Goal: Check status: Check status

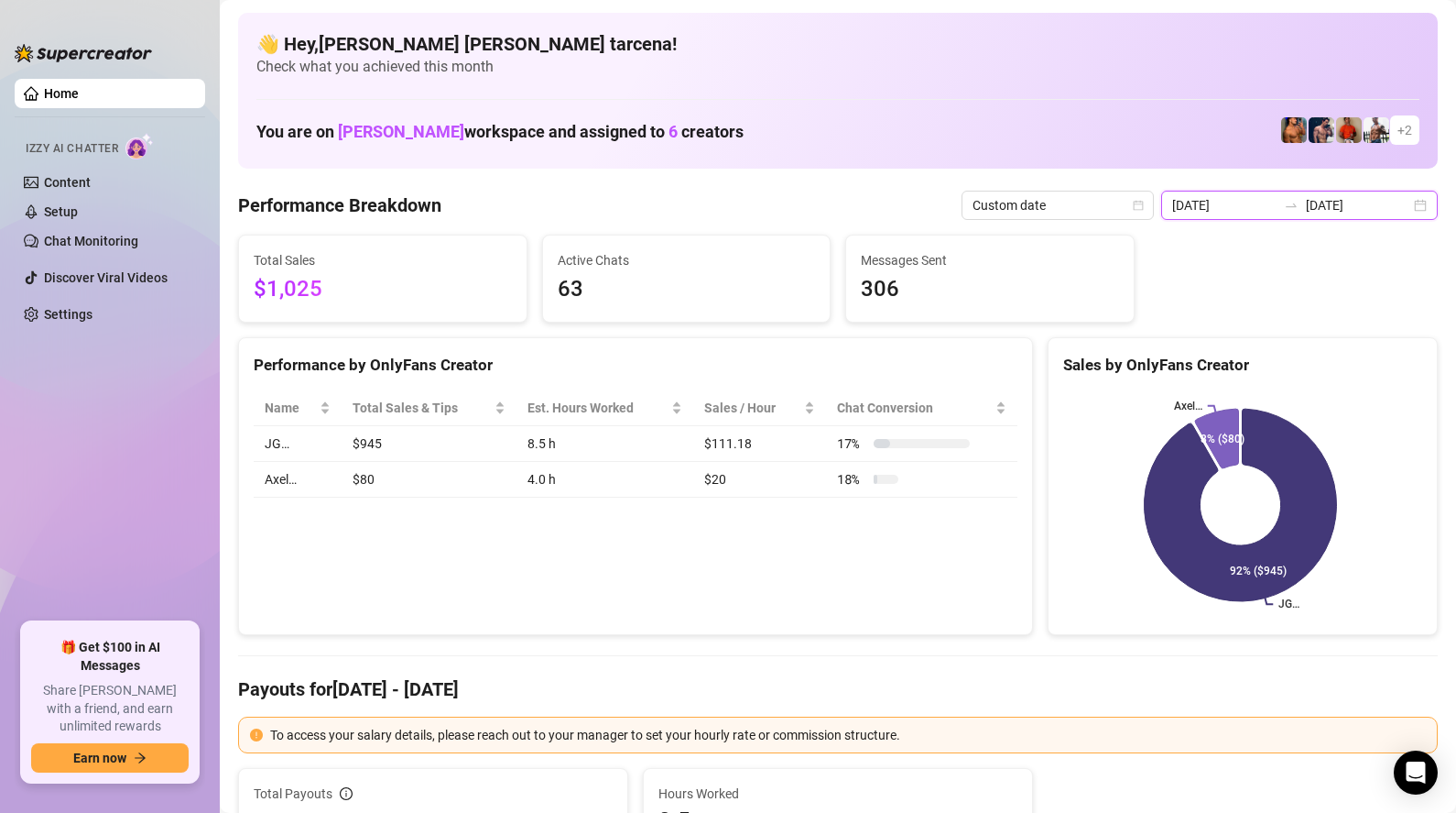
click at [1268, 212] on input "[DATE]" at bounding box center [1224, 204] width 104 height 20
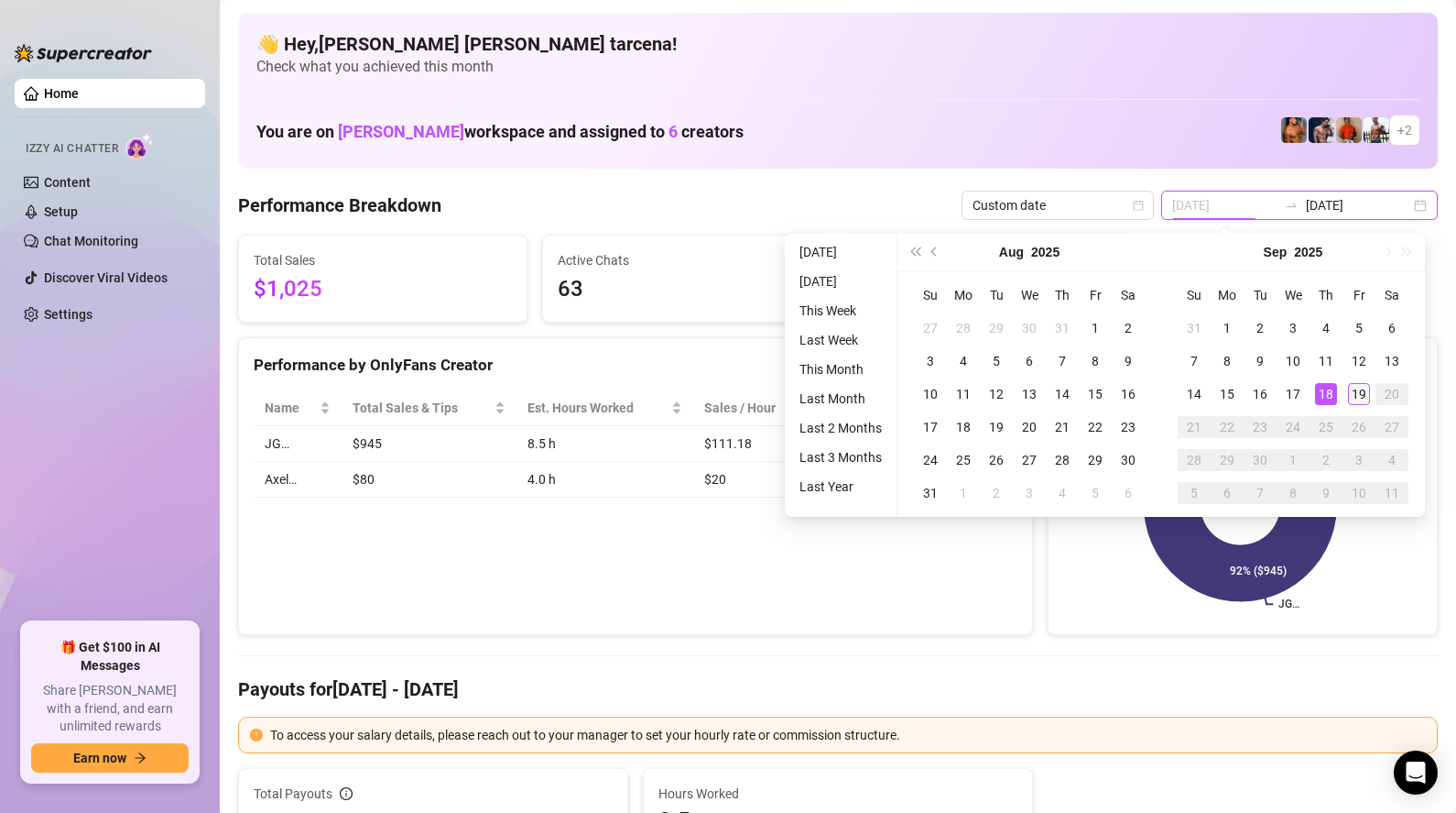
type input "[DATE]"
click at [1345, 391] on td "19" at bounding box center [1358, 393] width 33 height 33
click at [1345, 390] on td "19" at bounding box center [1358, 393] width 33 height 33
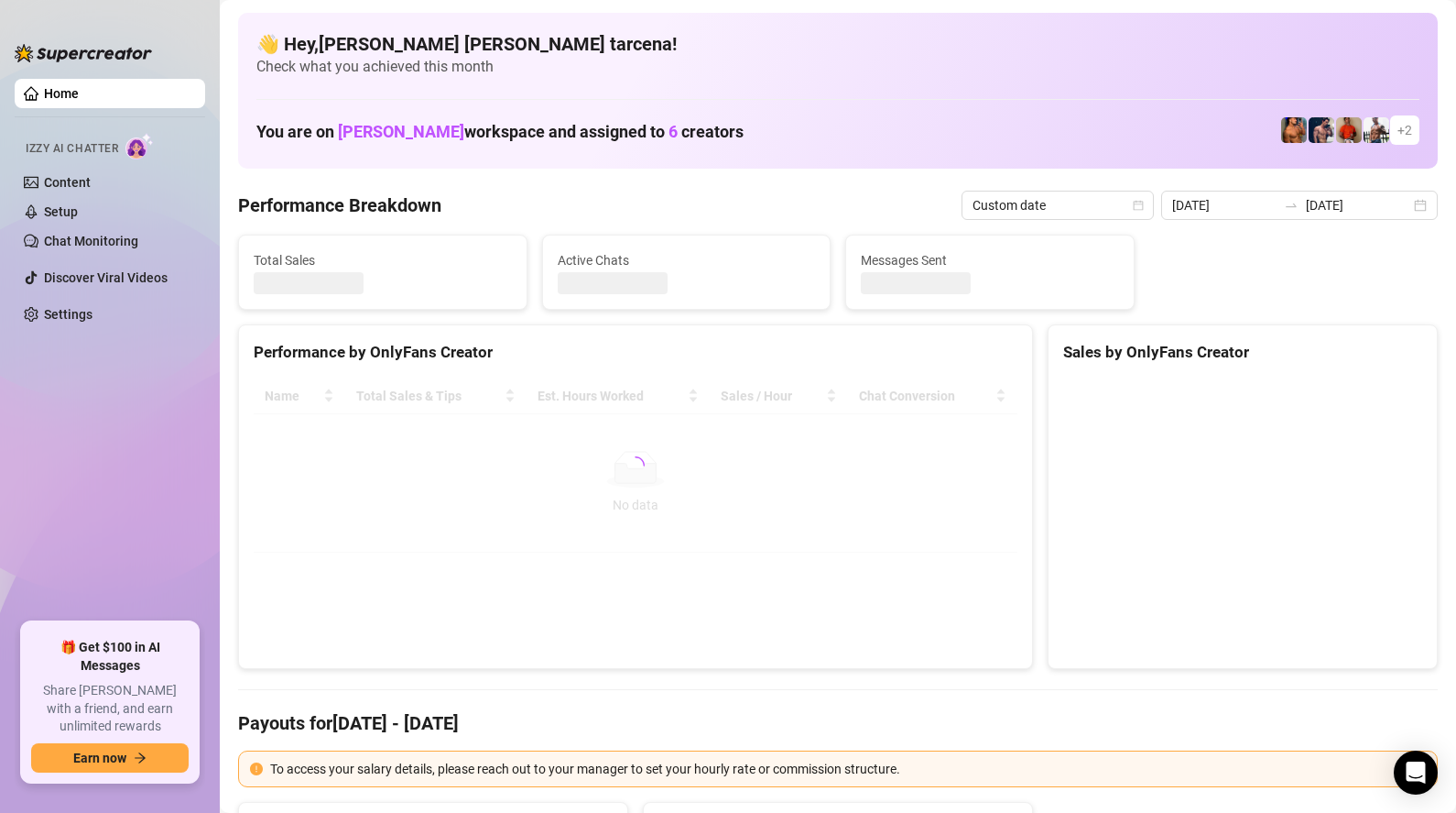
type input "[DATE]"
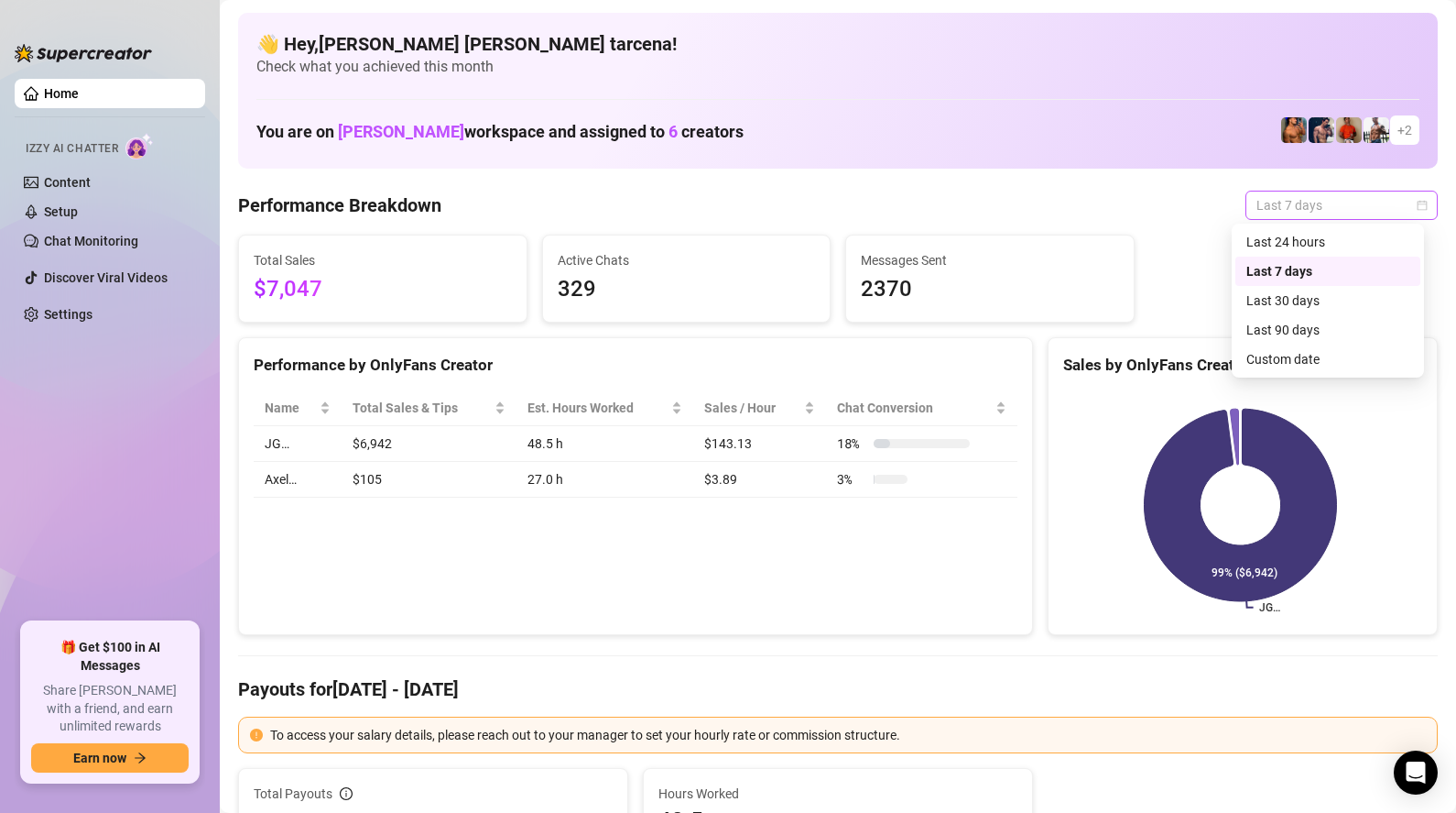
click at [1274, 213] on span "Last 7 days" at bounding box center [1341, 204] width 170 height 27
click at [1287, 364] on div "Custom date" at bounding box center [1327, 359] width 163 height 20
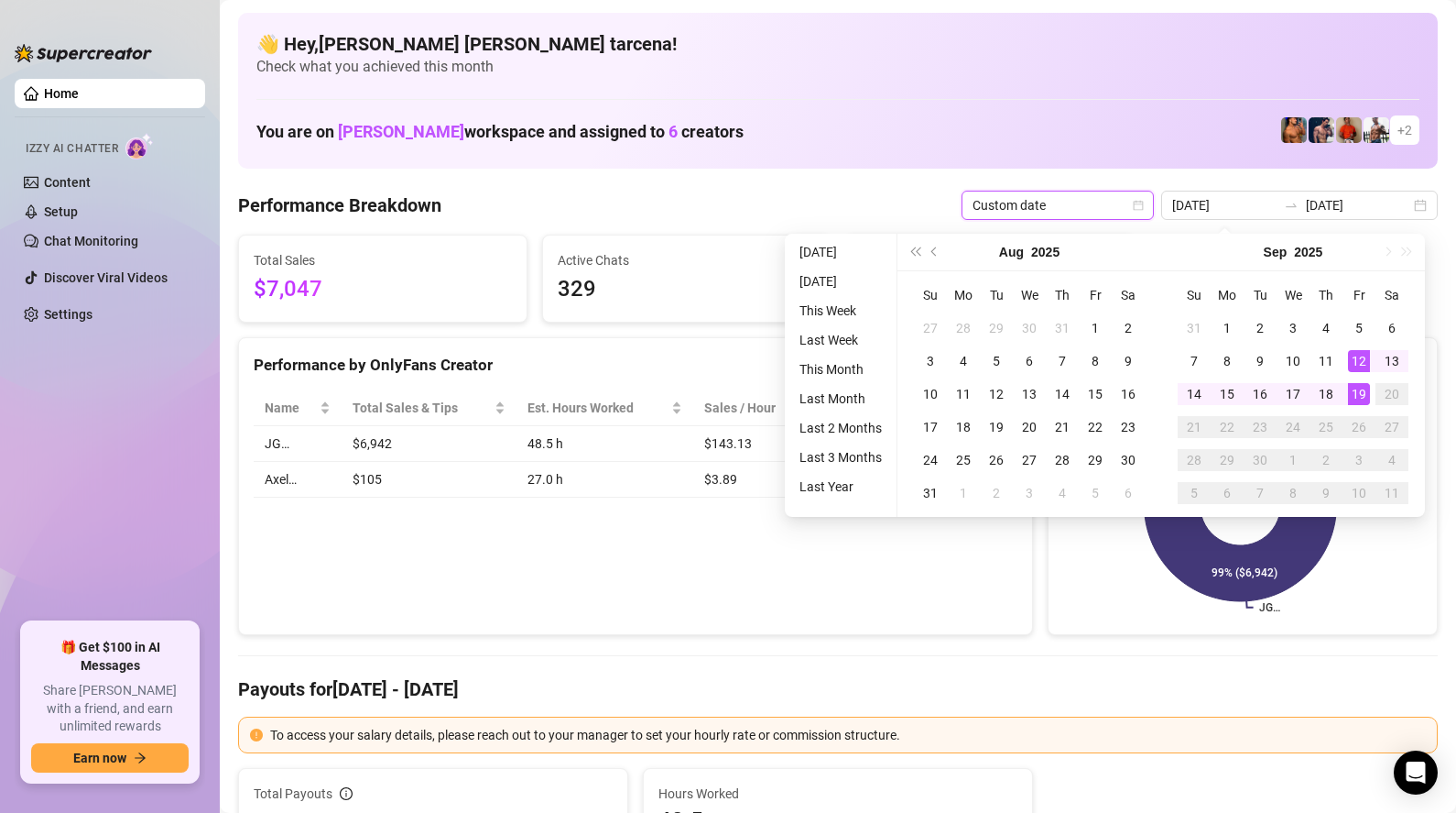
type input "[DATE]"
click at [1363, 394] on div "19" at bounding box center [1358, 393] width 22 height 22
type input "[DATE]"
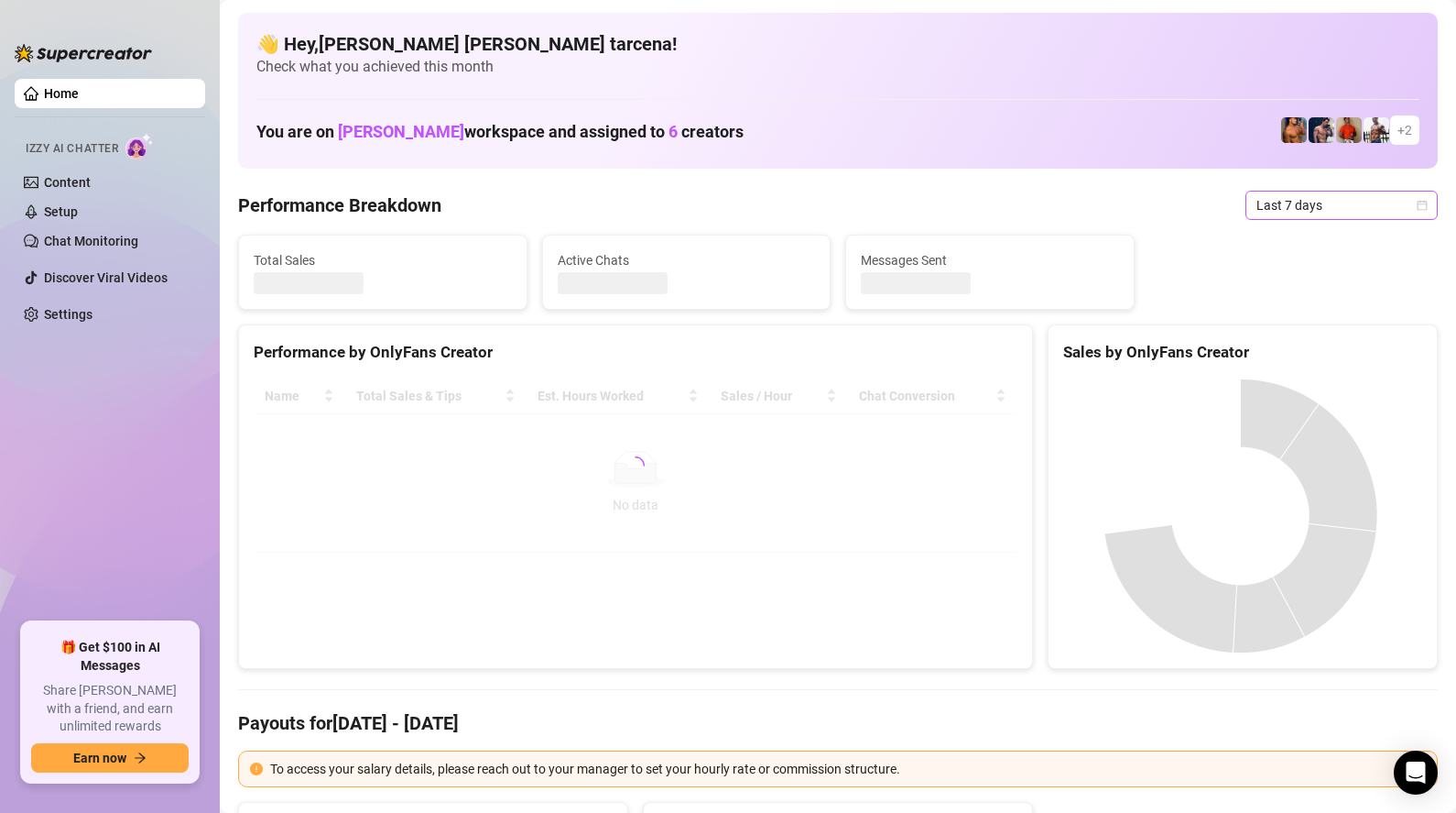
click at [1284, 218] on span "Last 7 days" at bounding box center [1341, 204] width 170 height 27
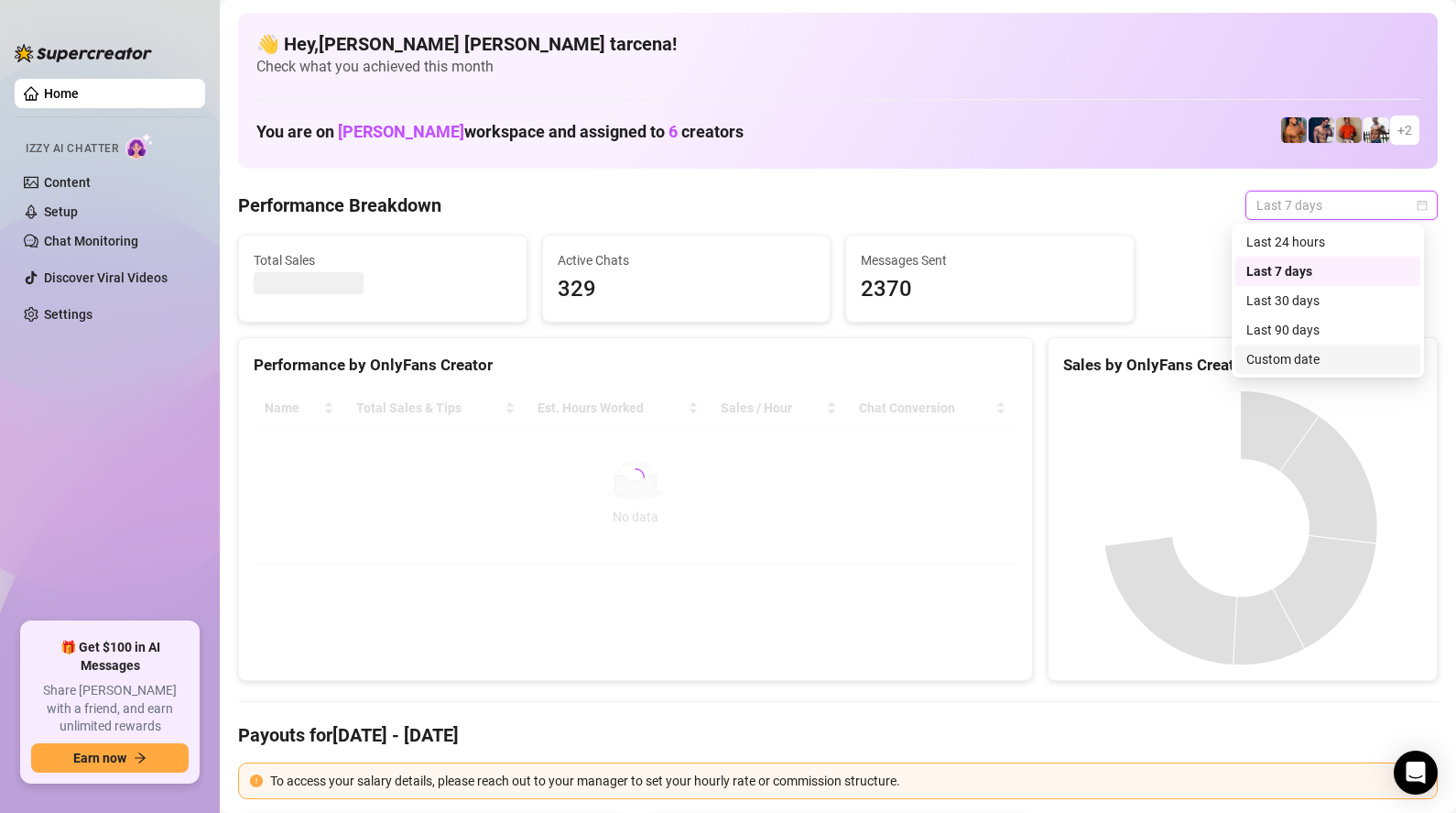
click at [1314, 363] on div "Custom date" at bounding box center [1327, 359] width 163 height 20
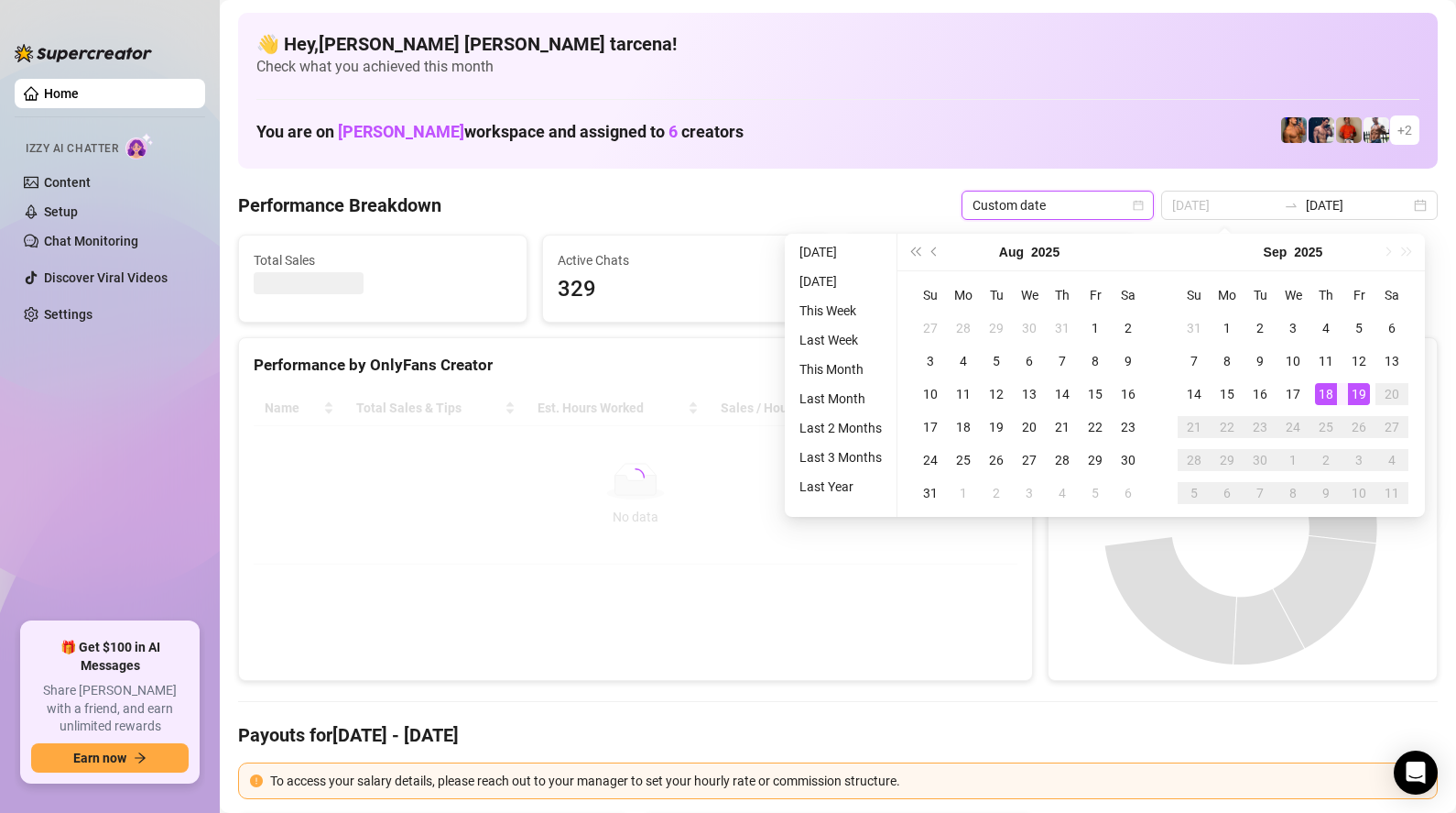
type input "[DATE]"
click at [1362, 387] on div "19" at bounding box center [1358, 393] width 22 height 22
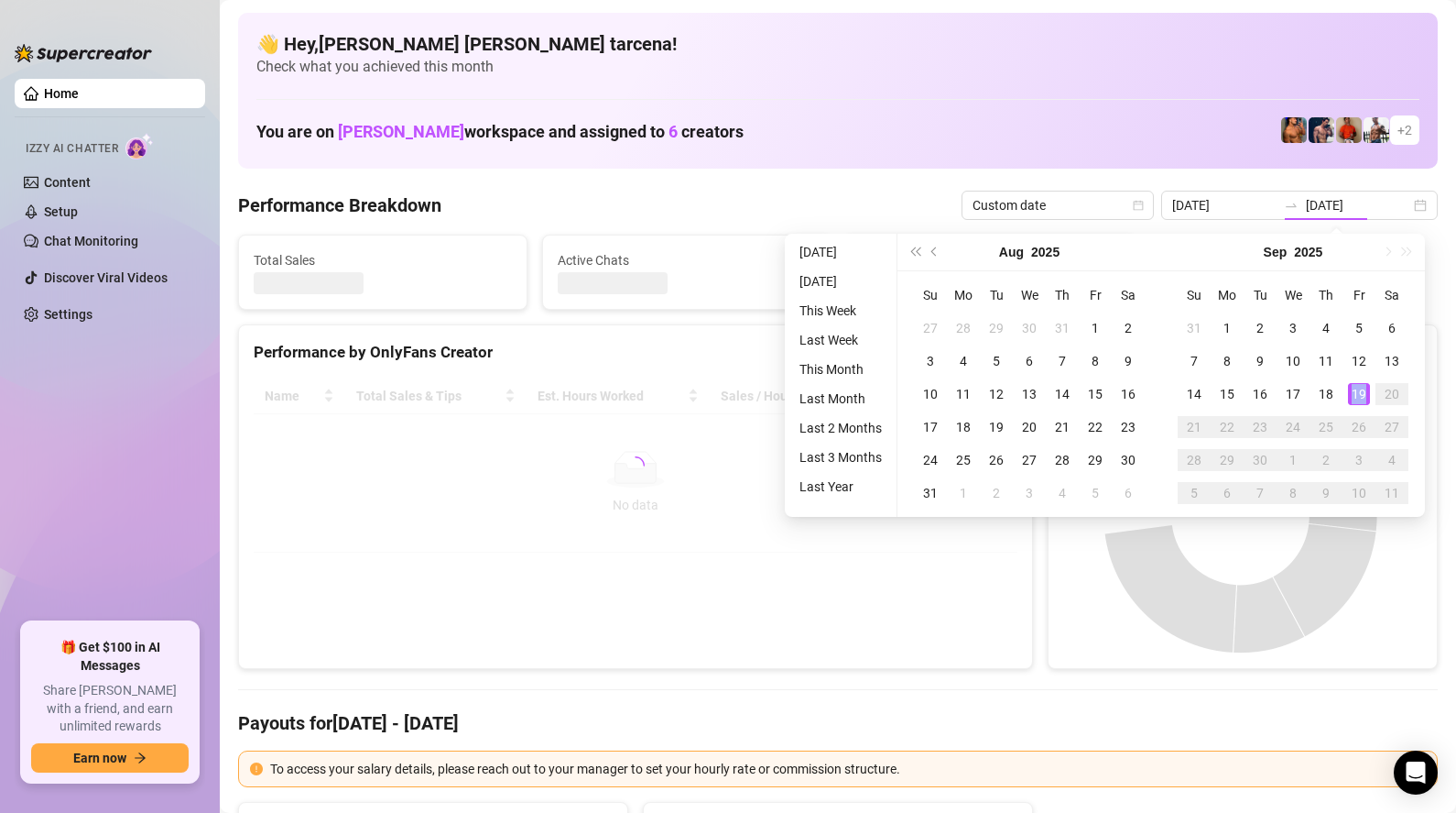
type input "[DATE]"
